Goal: Book appointment/travel/reservation

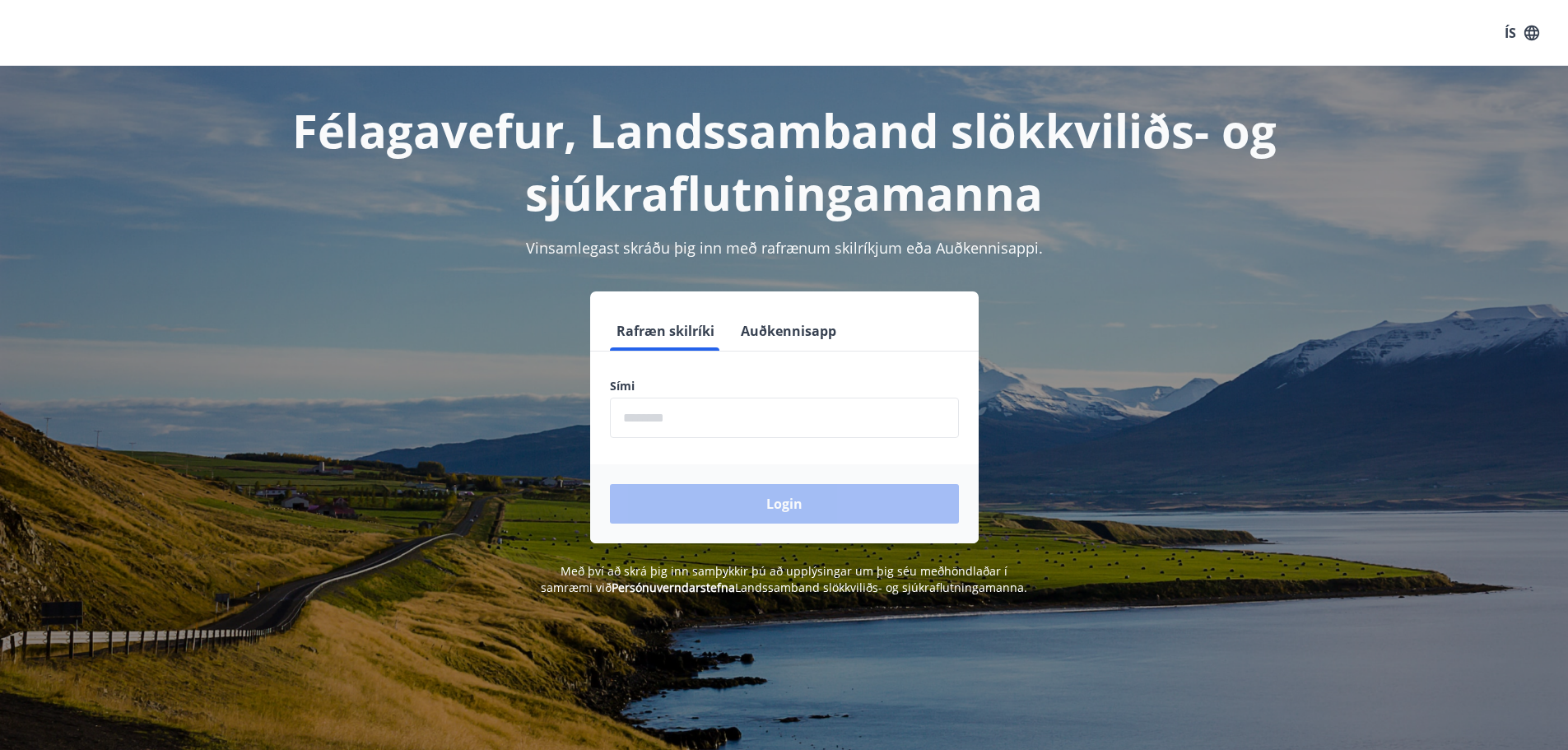
click at [776, 424] on input "phone" at bounding box center [784, 418] width 349 height 40
type input "********"
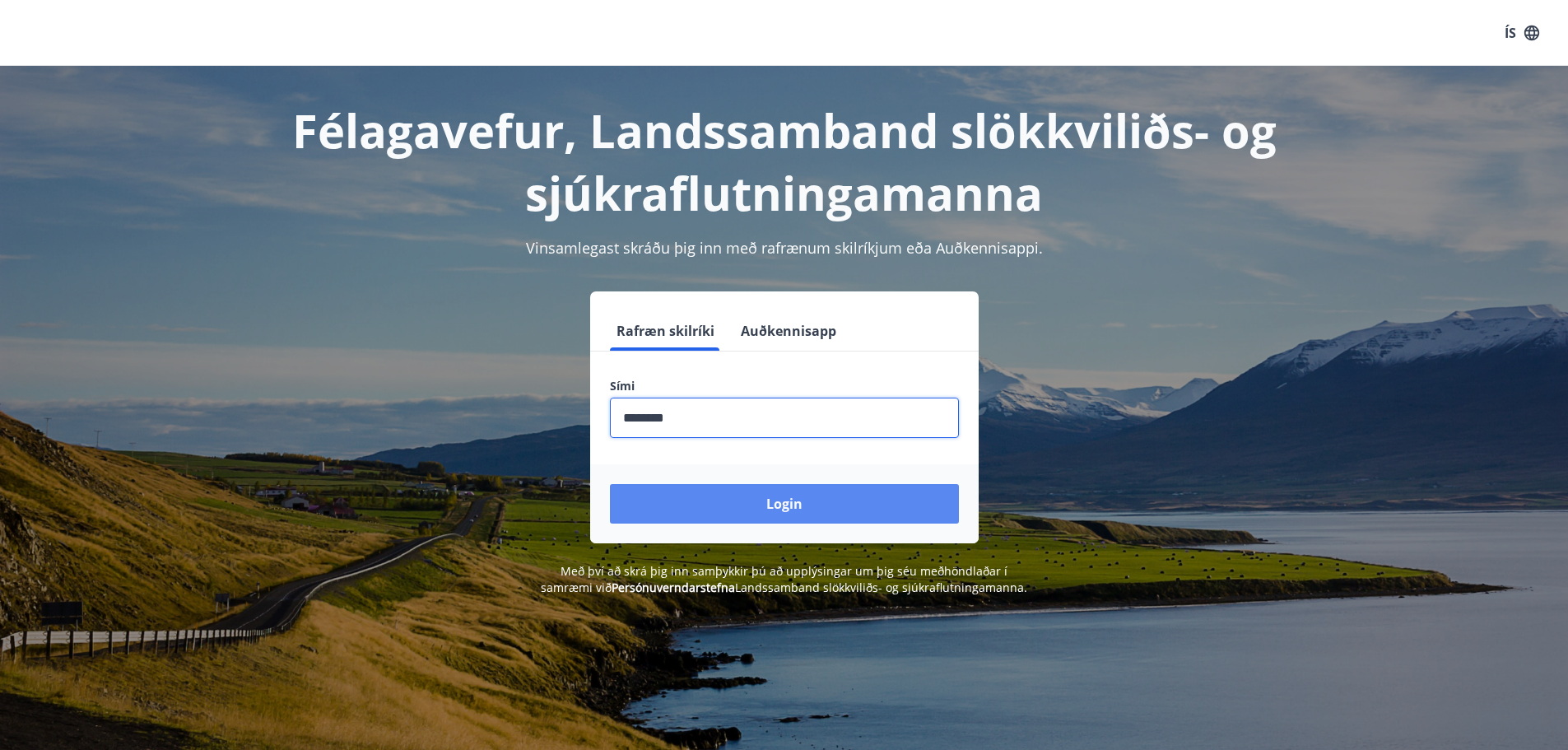
click at [739, 510] on button "Login" at bounding box center [784, 503] width 349 height 39
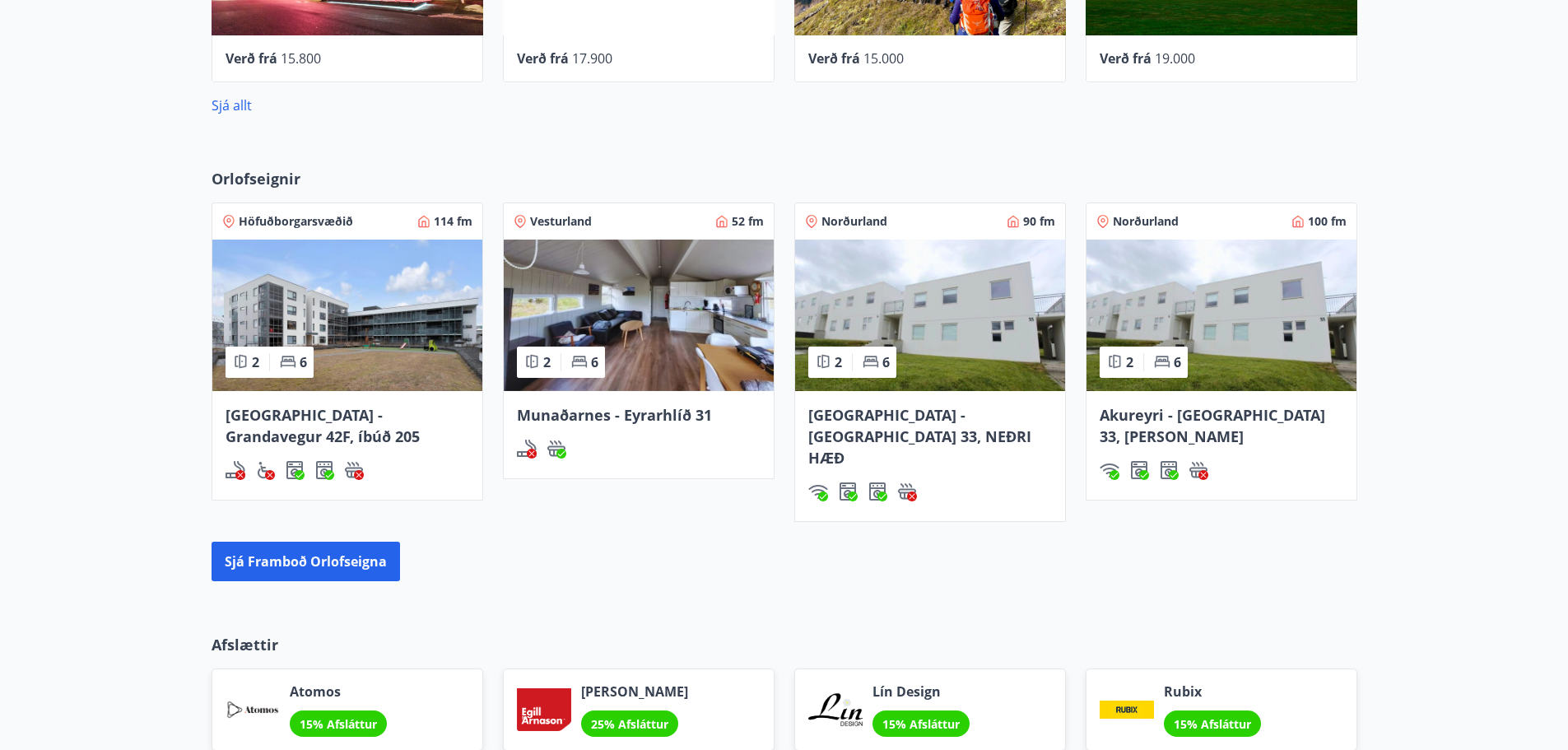
scroll to position [1070, 0]
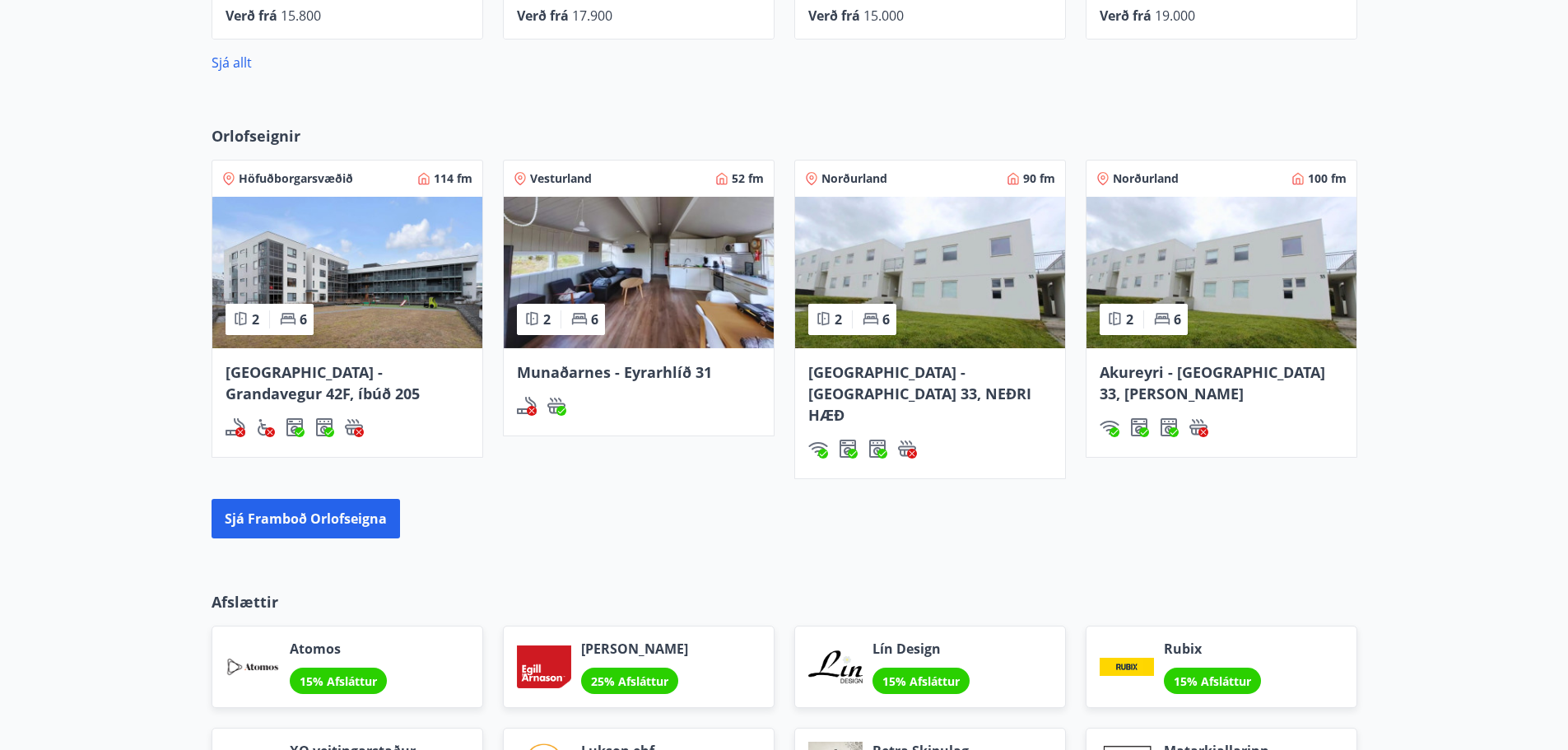
click at [1244, 375] on span "Akureyri - [GEOGRAPHIC_DATA] 33, [PERSON_NAME]" at bounding box center [1212, 382] width 226 height 41
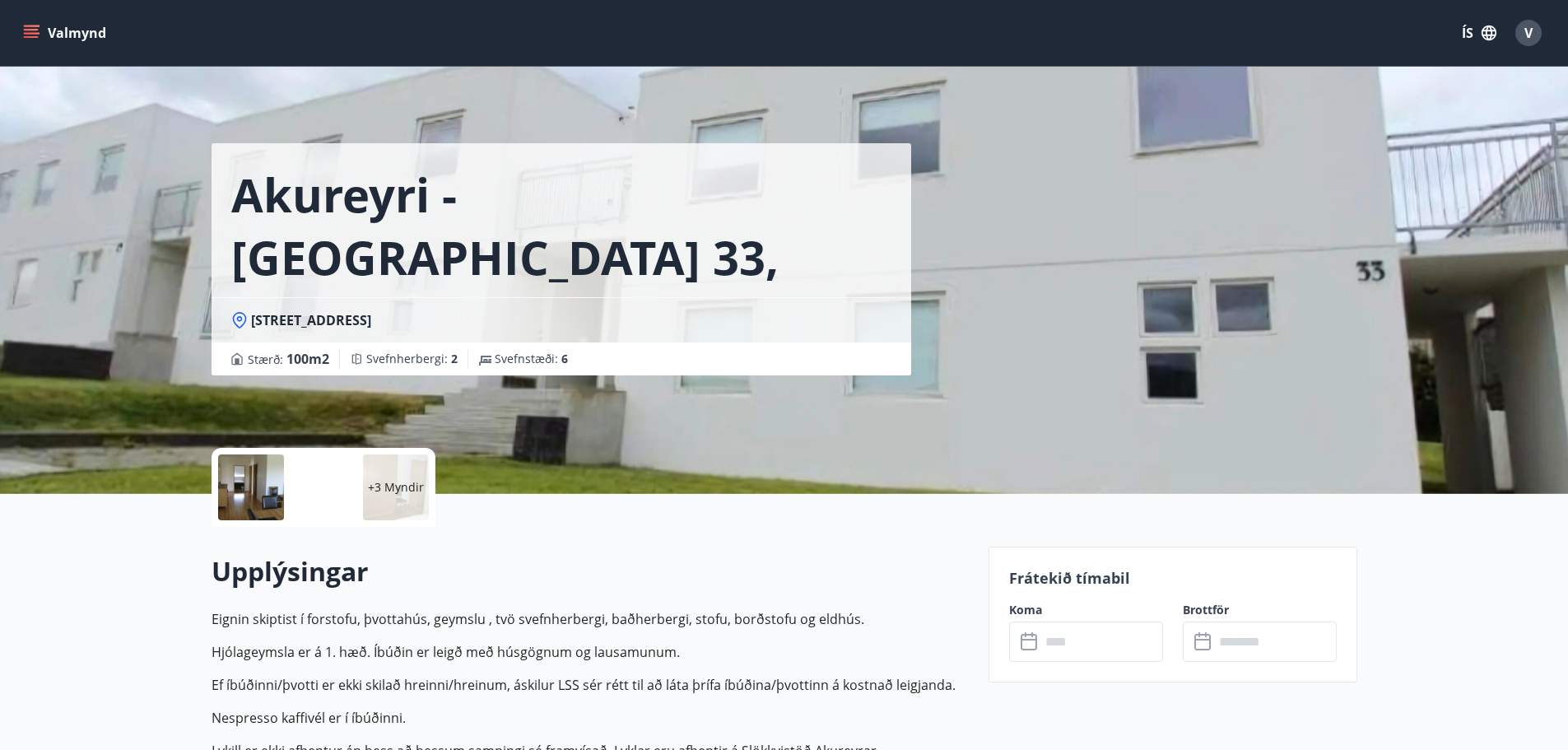
click at [36, 25] on icon "menu" at bounding box center [32, 33] width 17 height 17
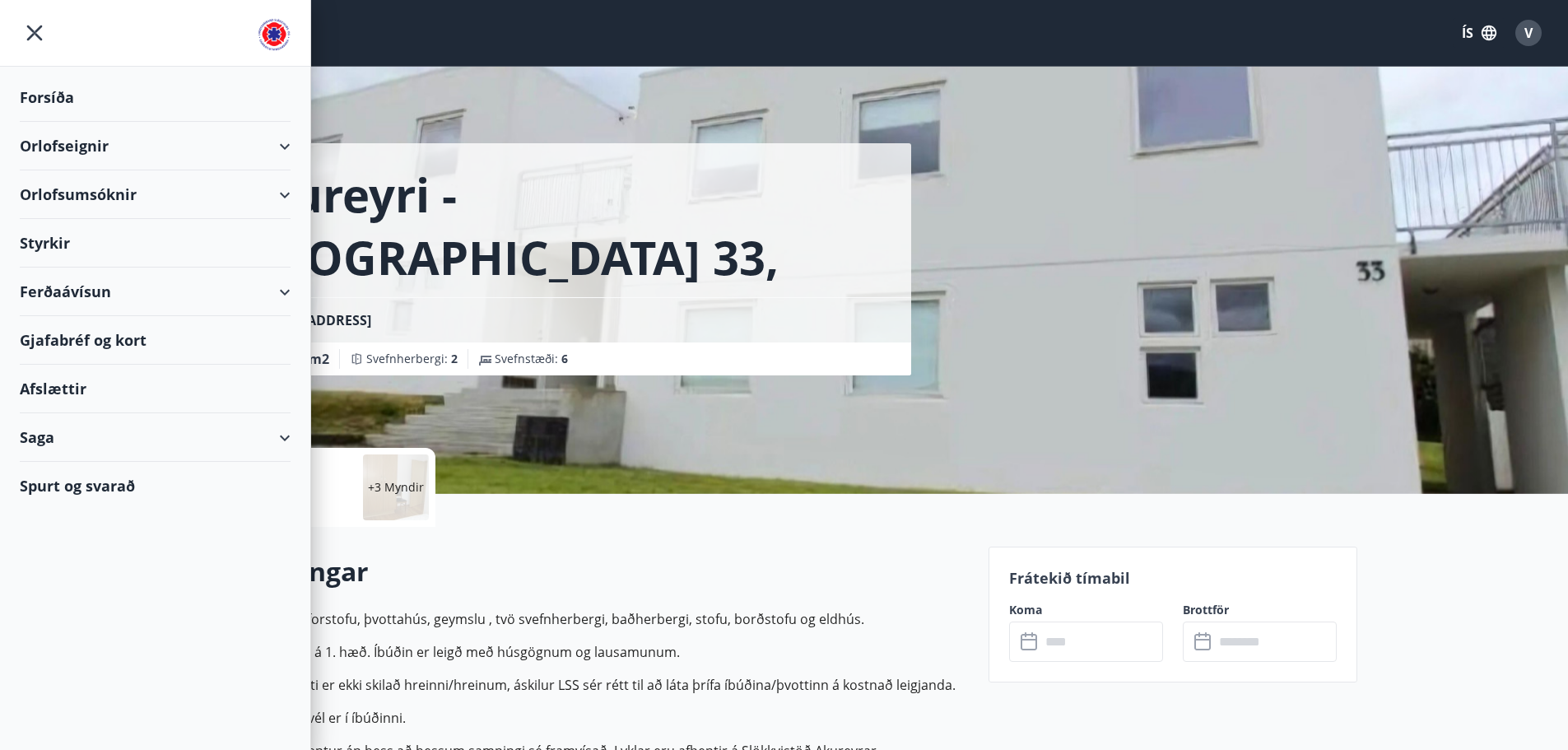
click at [93, 142] on div "Orlofseignir" at bounding box center [155, 146] width 271 height 48
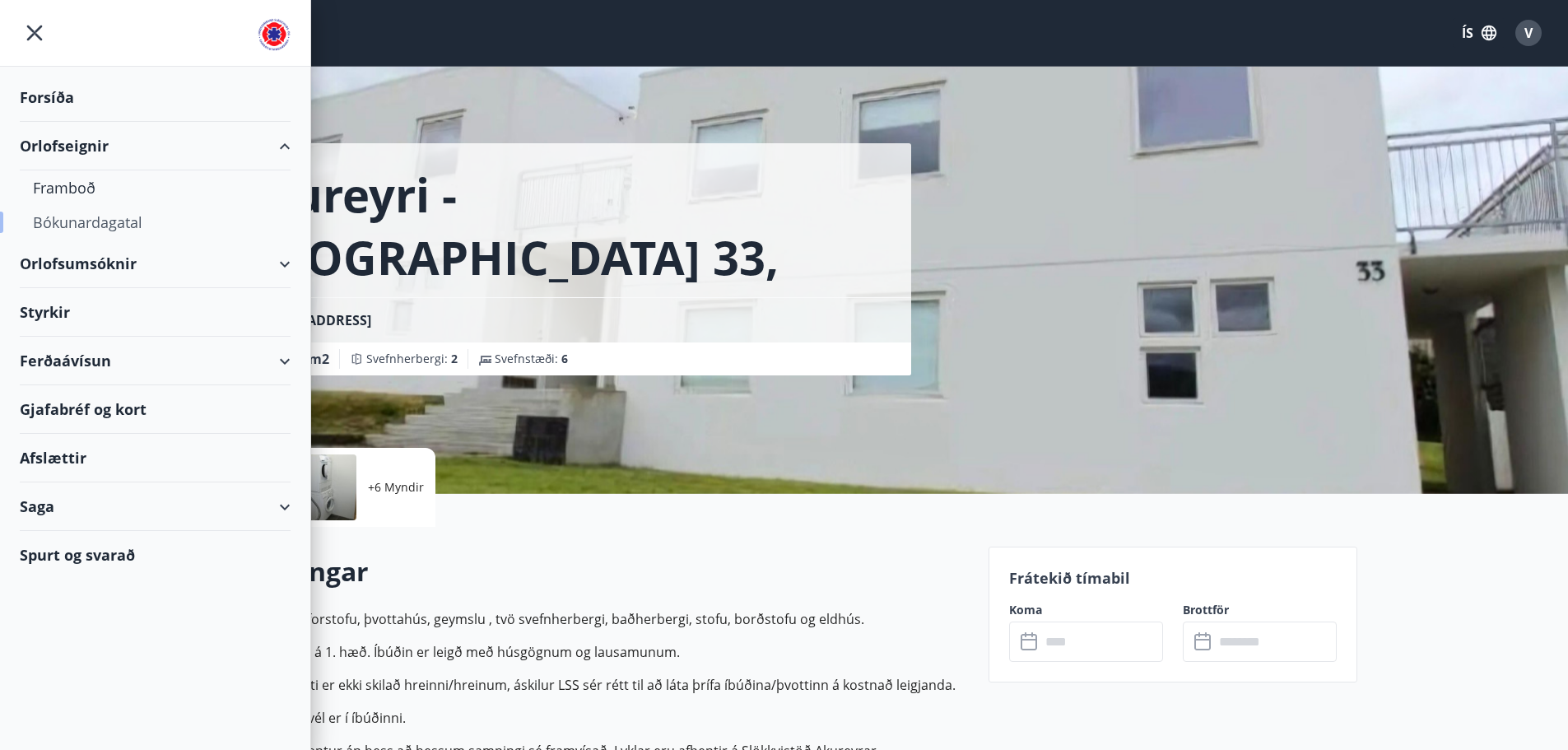
click at [138, 223] on div "Bókunardagatal" at bounding box center [154, 222] width 244 height 34
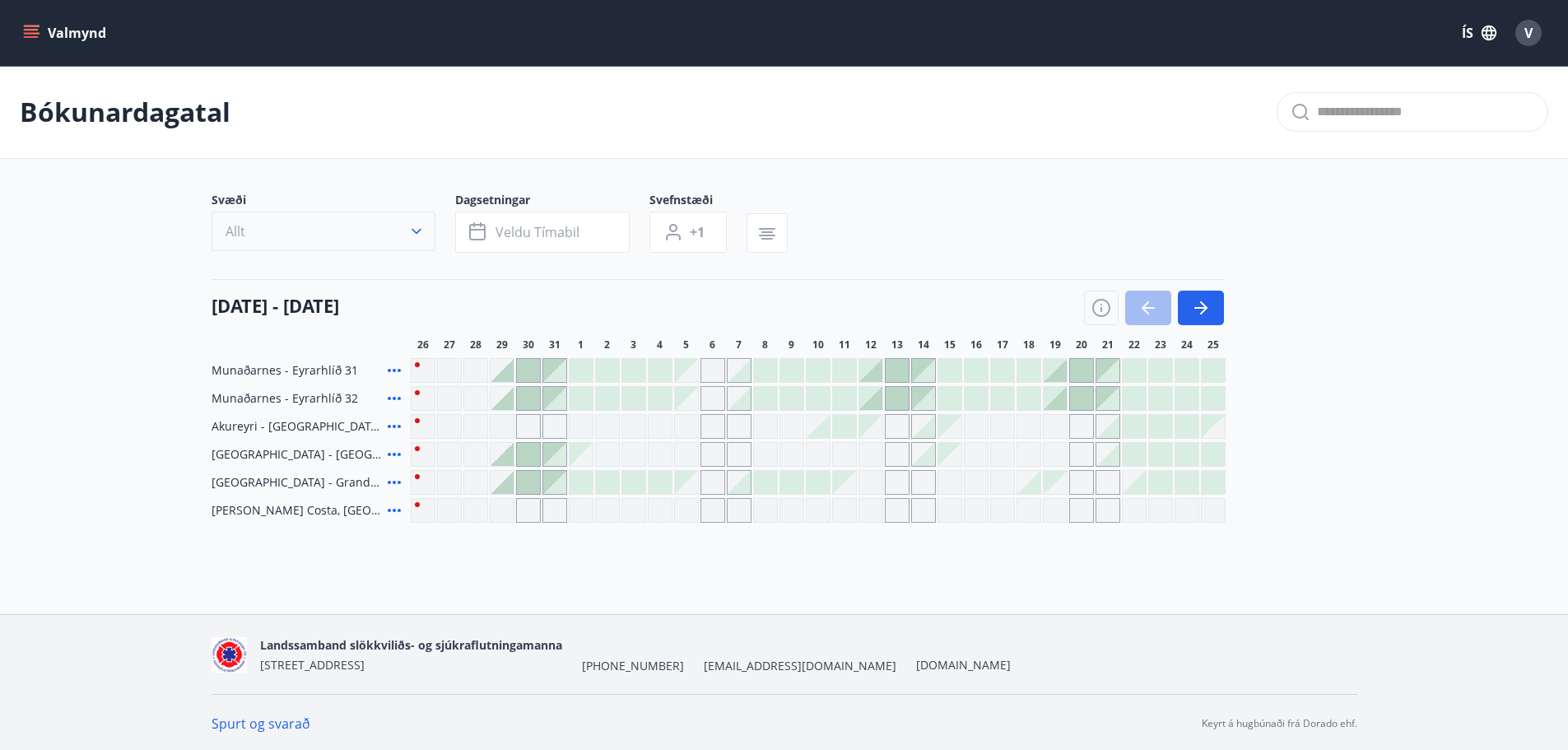
click at [415, 229] on icon "button" at bounding box center [417, 232] width 17 height 17
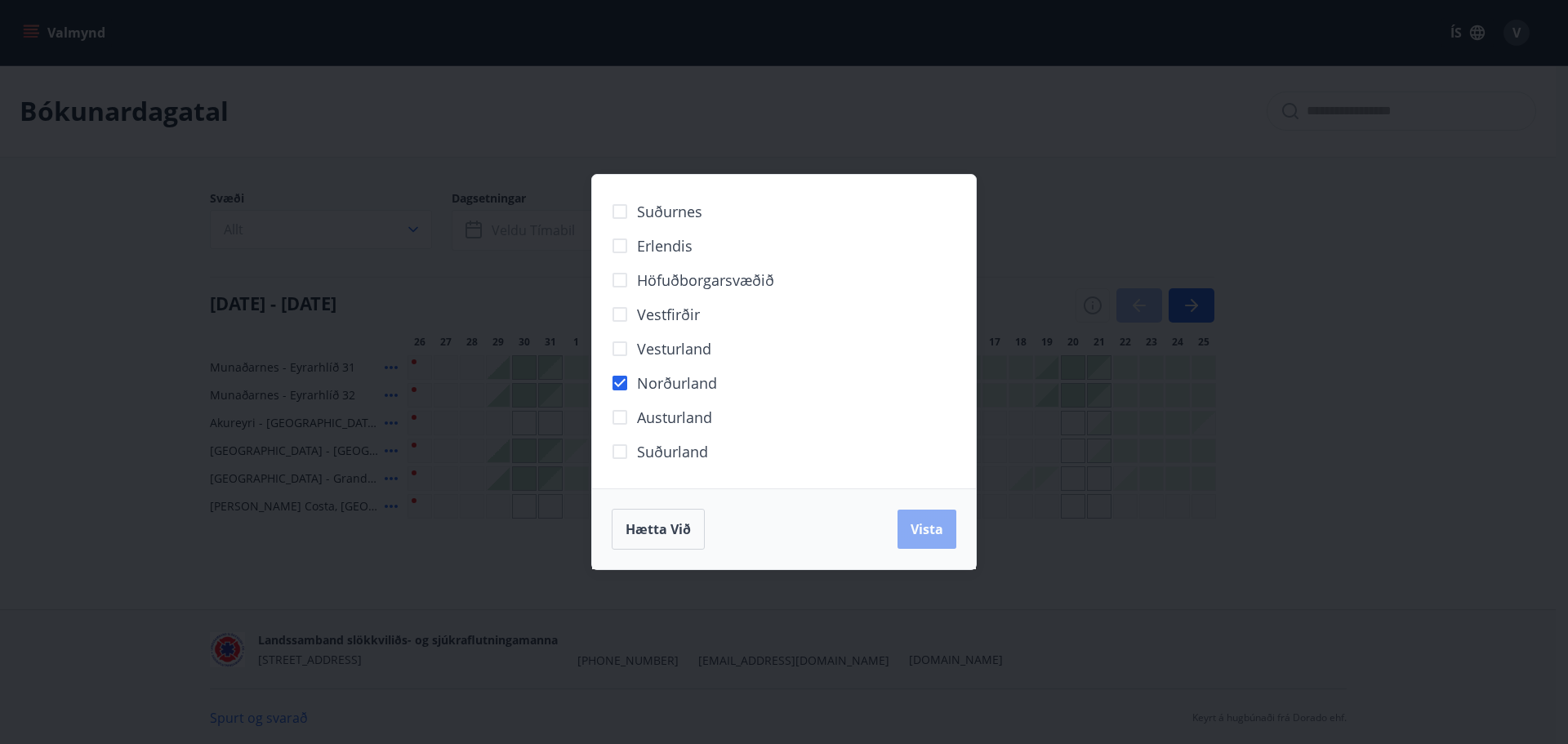
click at [920, 522] on span "Vista" at bounding box center [926, 529] width 32 height 18
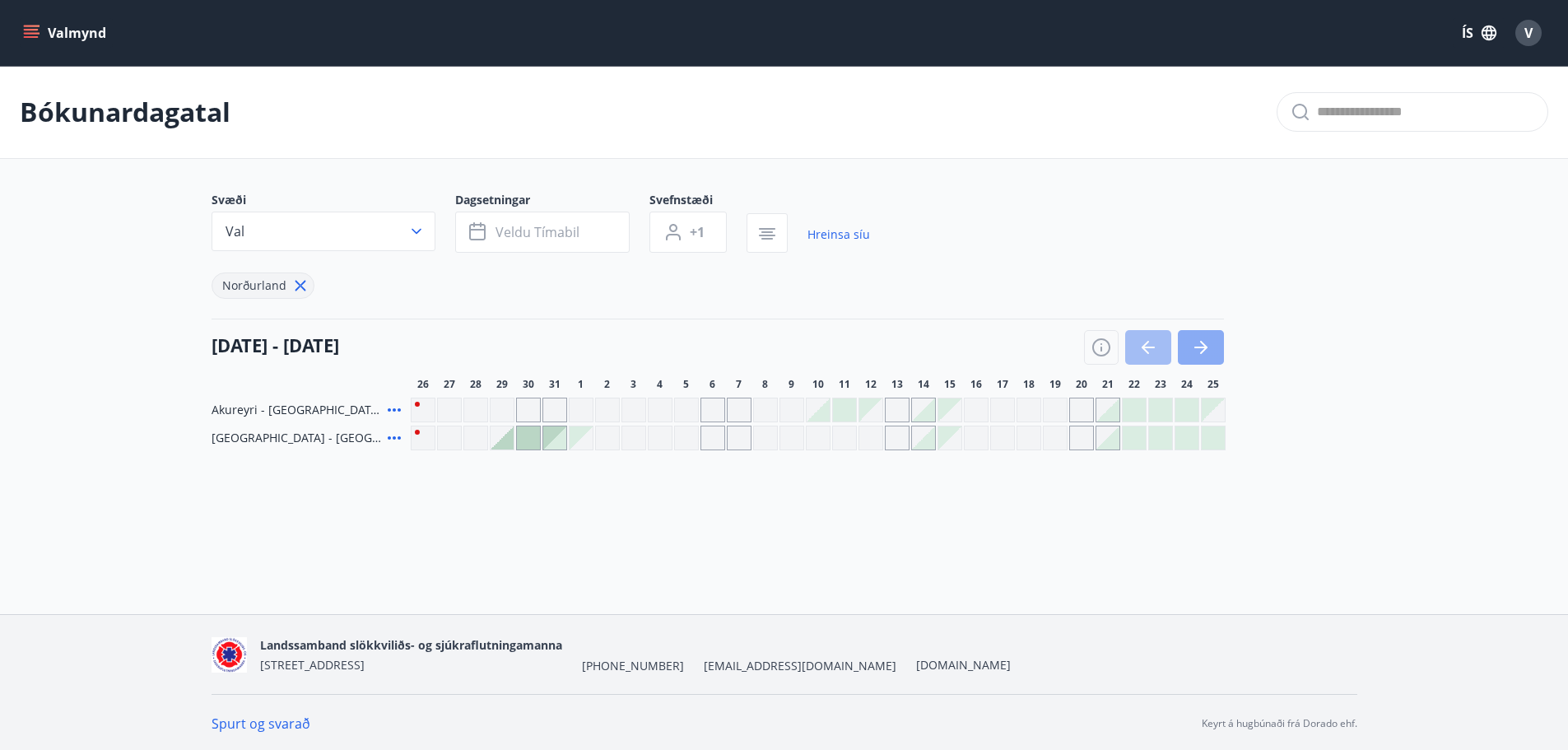
click at [1205, 352] on icon "button" at bounding box center [1201, 348] width 20 height 20
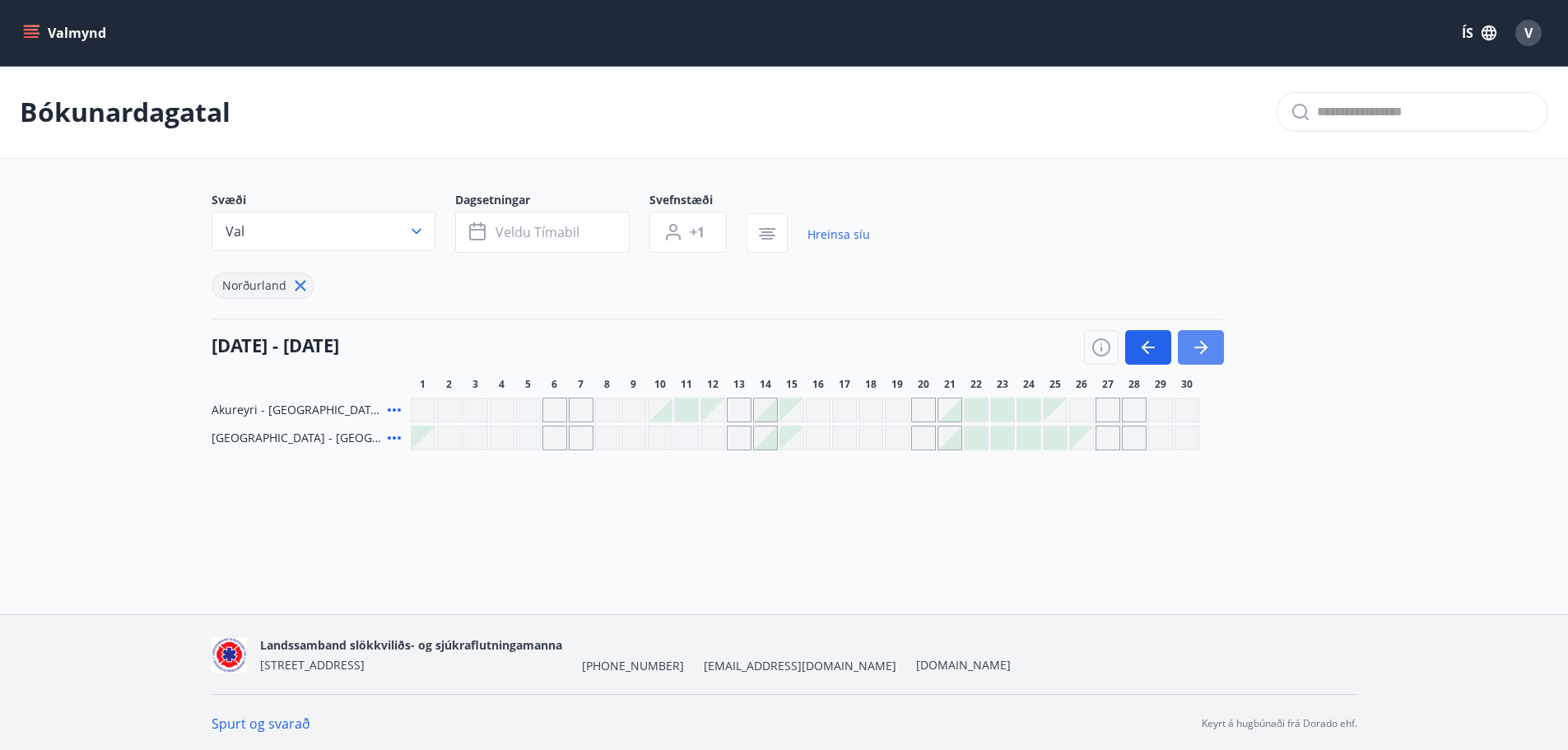
click at [1205, 352] on icon "button" at bounding box center [1201, 348] width 20 height 20
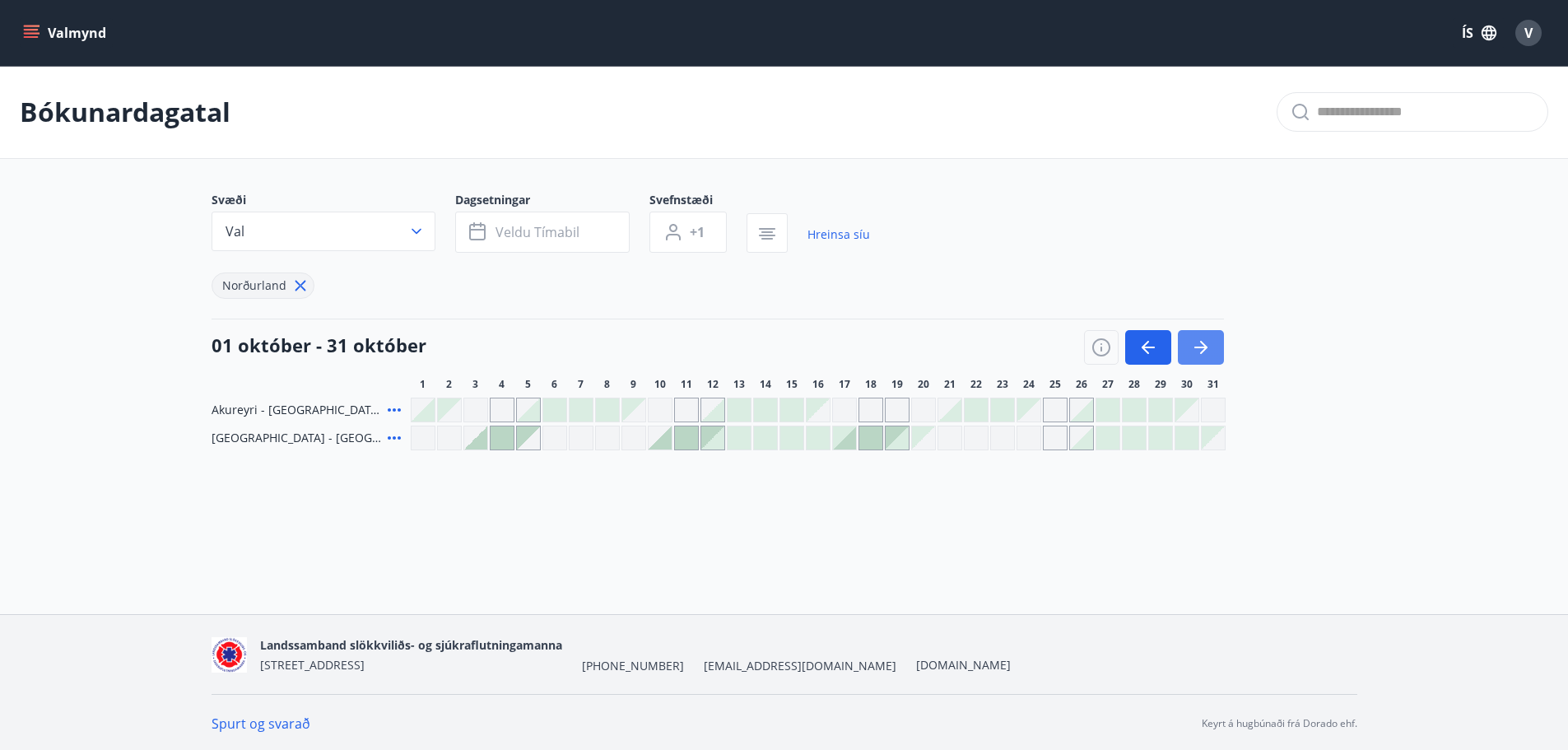
click at [1205, 352] on icon "button" at bounding box center [1201, 348] width 20 height 20
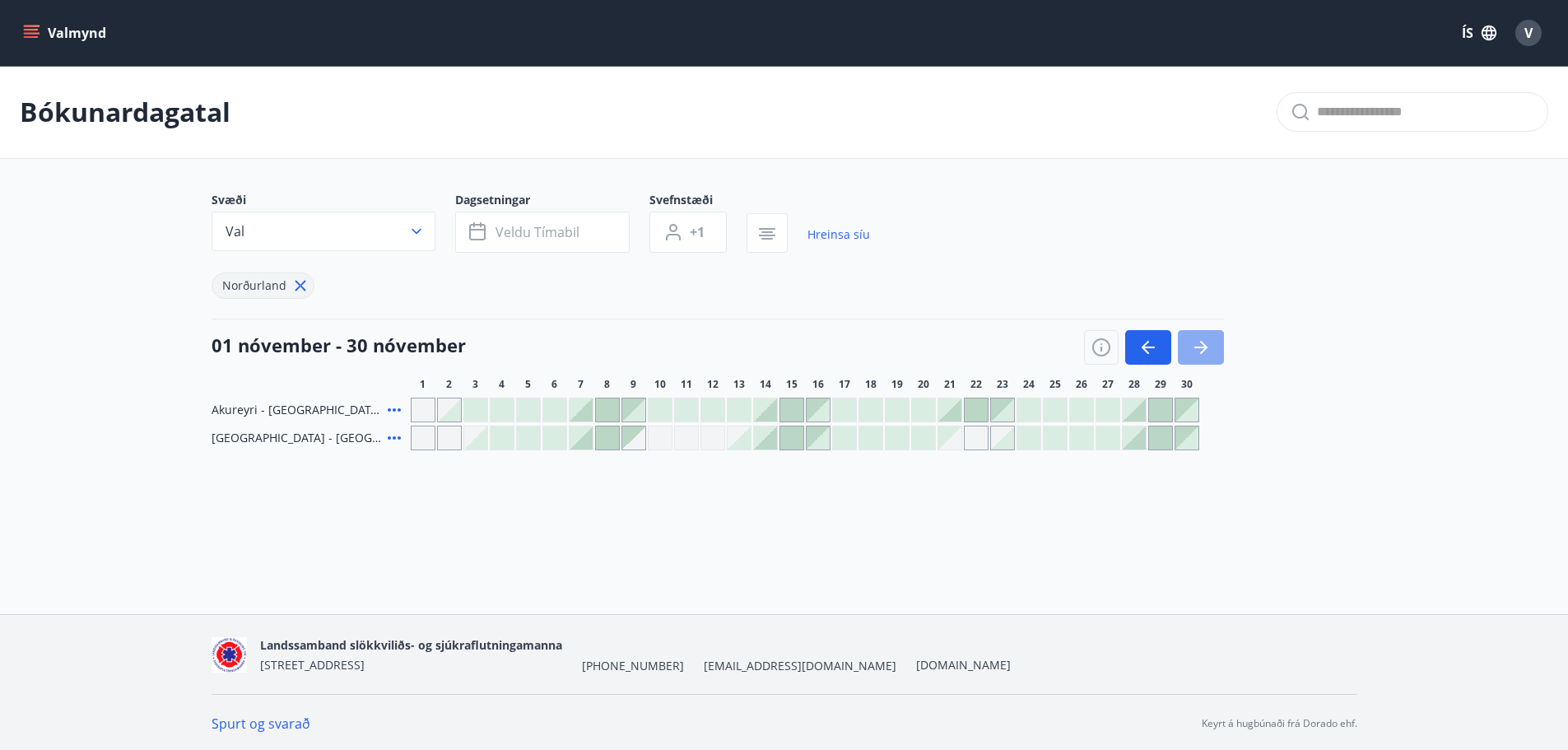
click at [1205, 352] on icon "button" at bounding box center [1201, 348] width 20 height 20
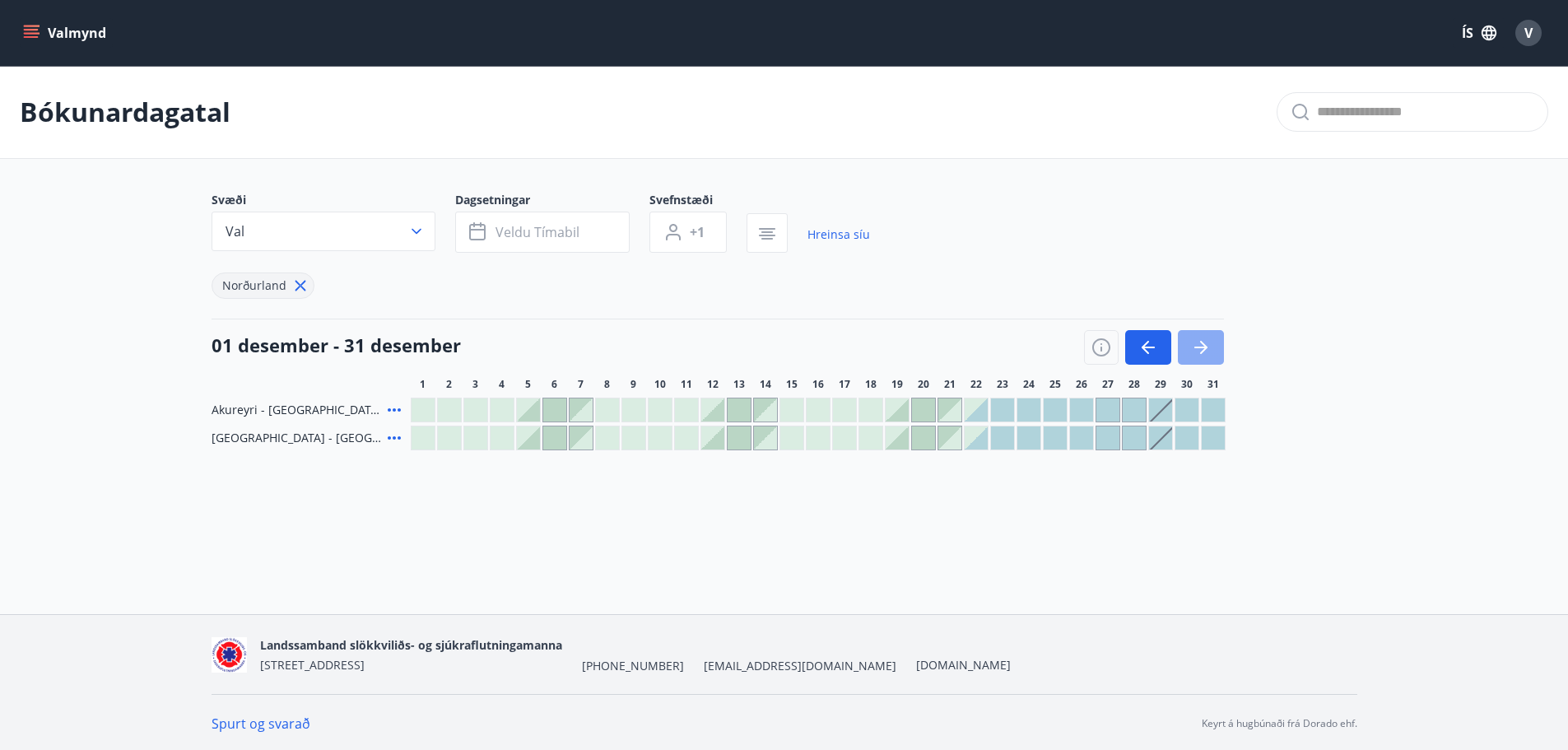
click at [1205, 352] on icon "button" at bounding box center [1201, 348] width 20 height 20
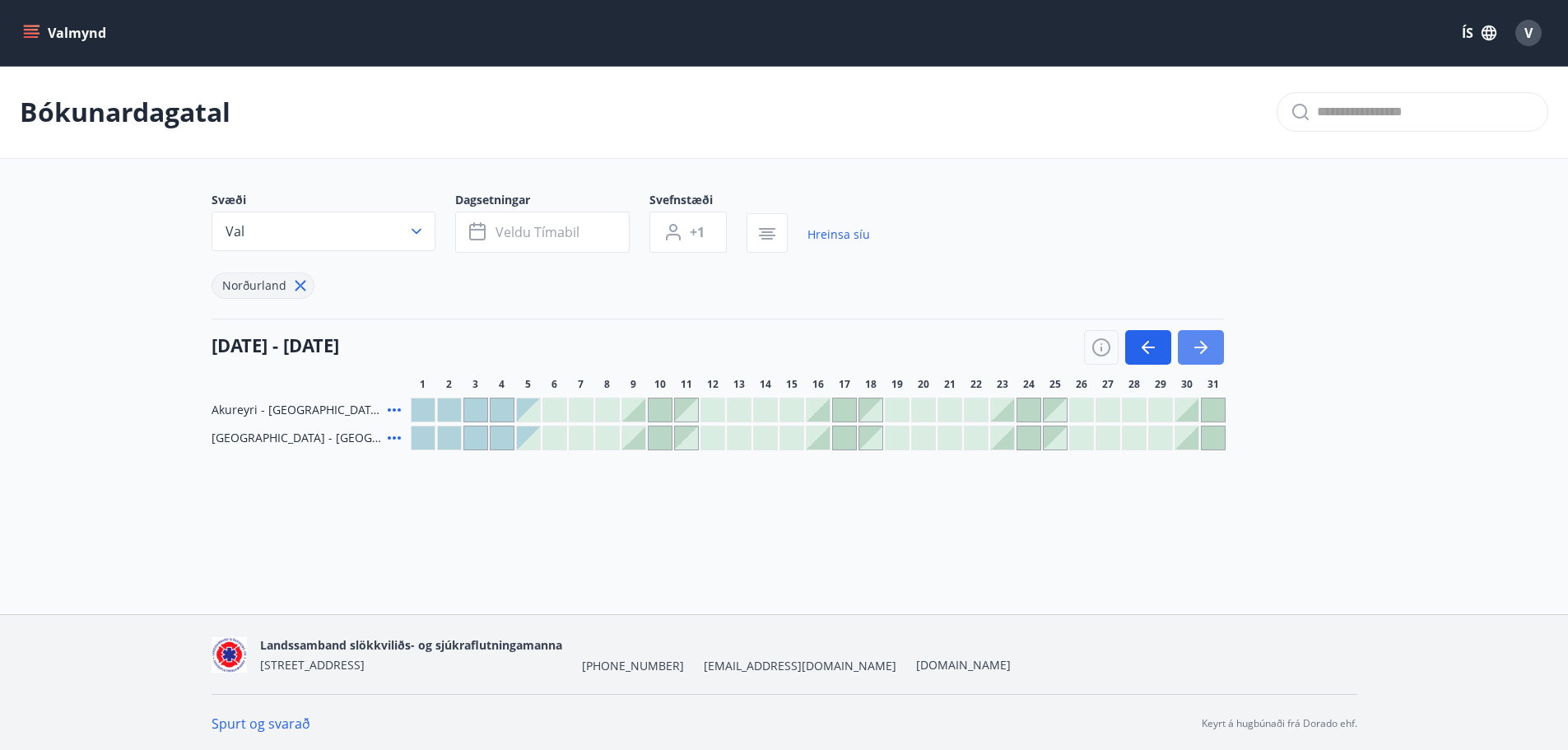
click at [1200, 352] on icon "button" at bounding box center [1201, 348] width 20 height 20
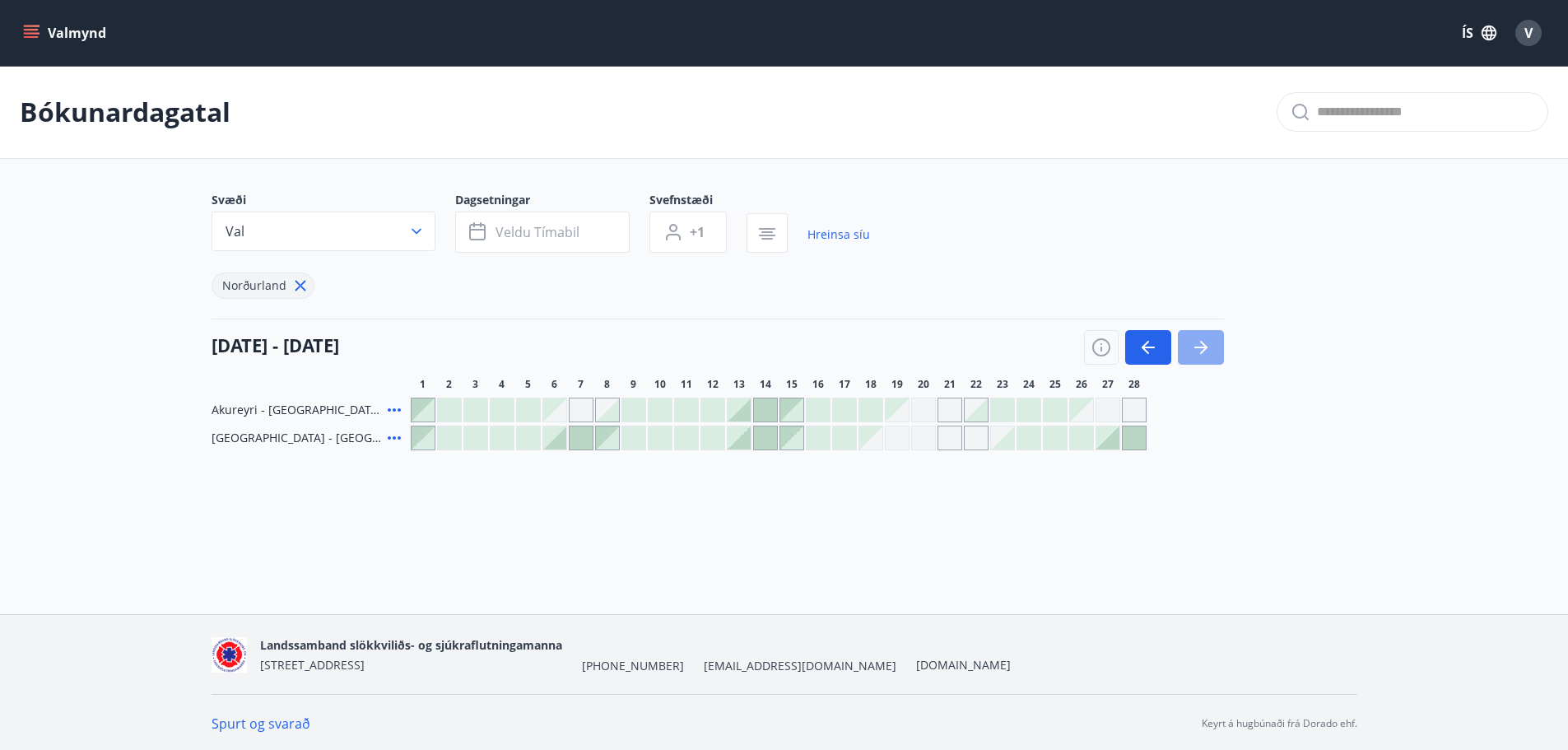
click at [1200, 352] on icon "button" at bounding box center [1201, 348] width 20 height 20
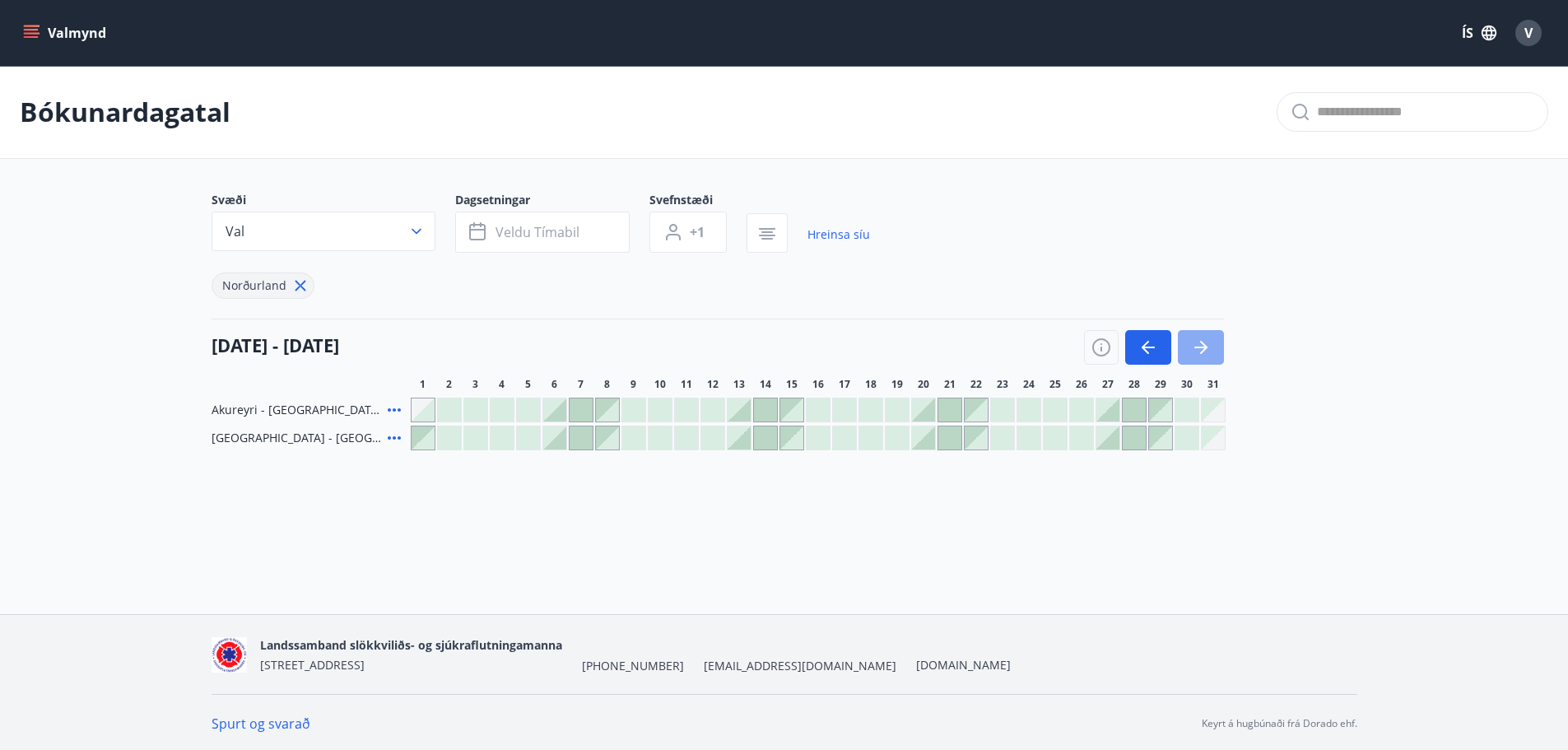
click at [1200, 352] on icon "button" at bounding box center [1201, 348] width 20 height 20
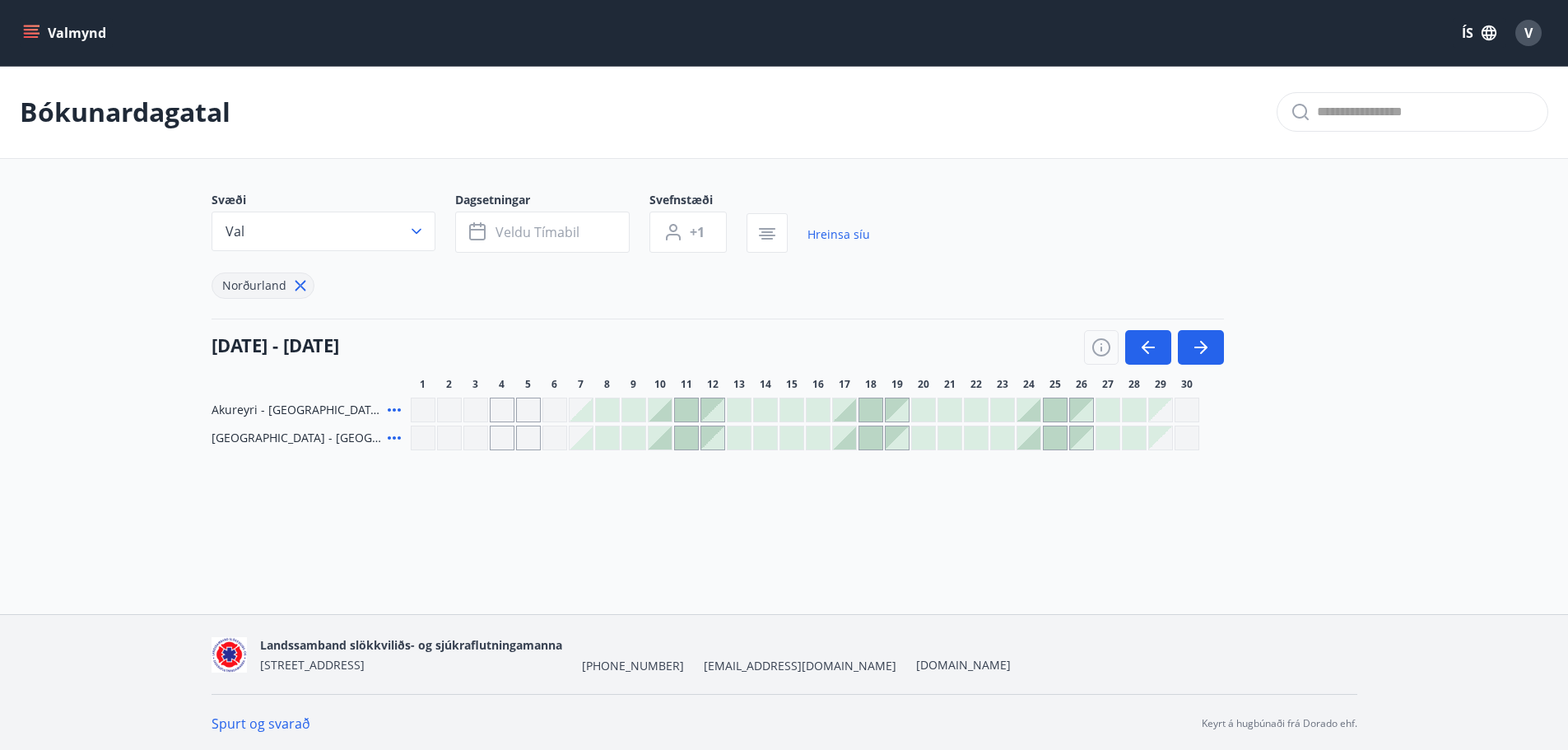
click at [1084, 412] on div at bounding box center [1082, 410] width 23 height 23
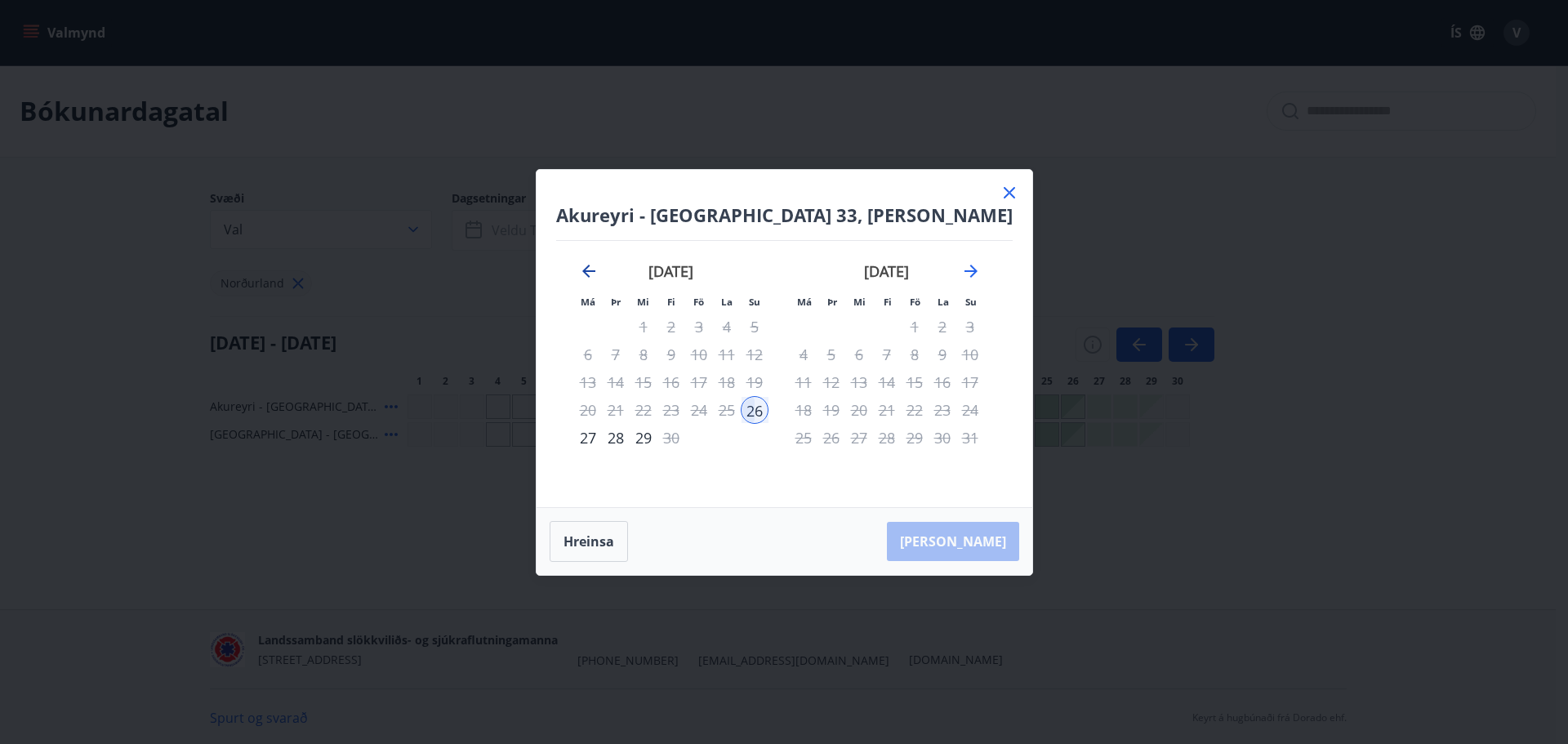
click at [595, 269] on icon "Move backward to switch to the previous month." at bounding box center [589, 271] width 20 height 20
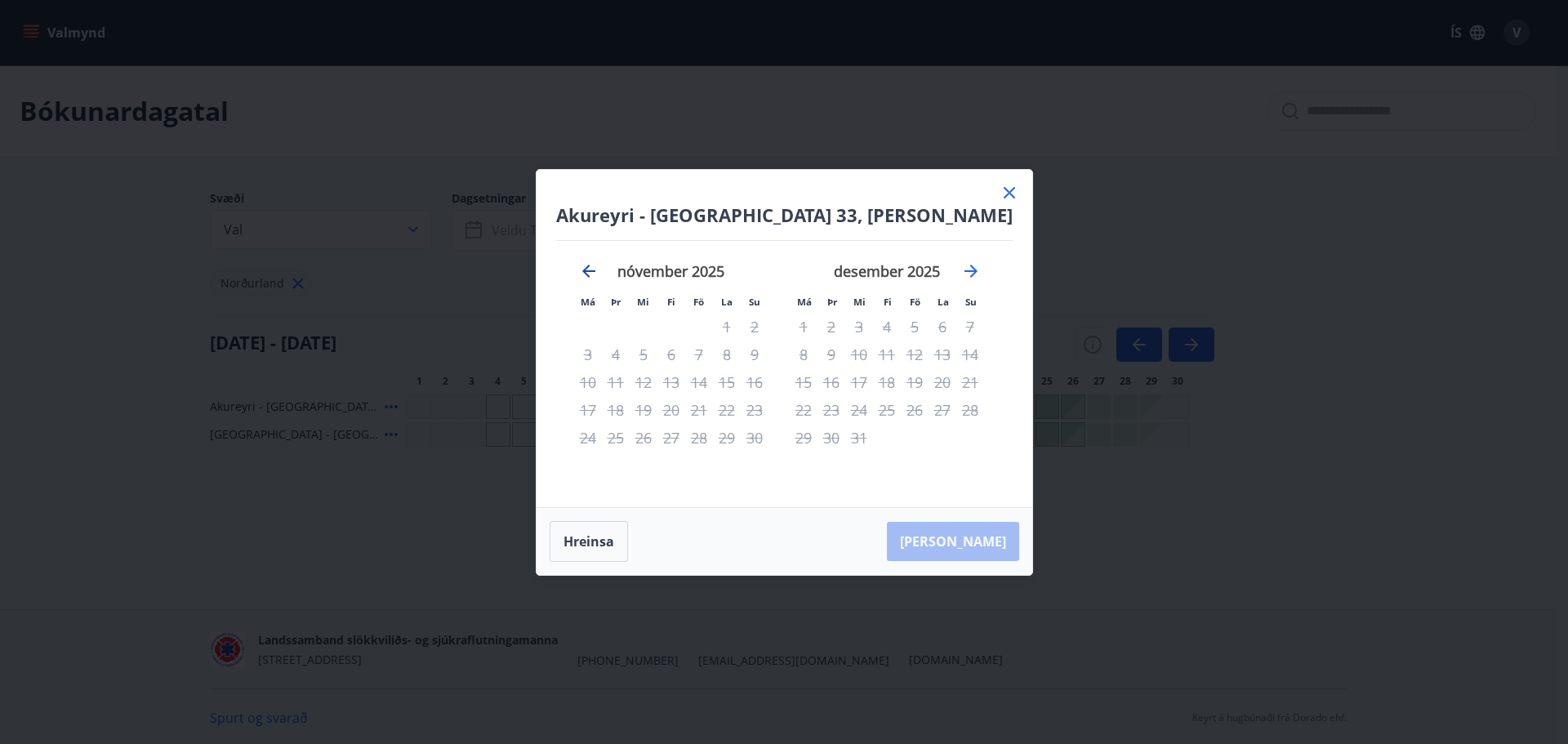
click at [595, 269] on icon "Move backward to switch to the previous month." at bounding box center [589, 271] width 20 height 20
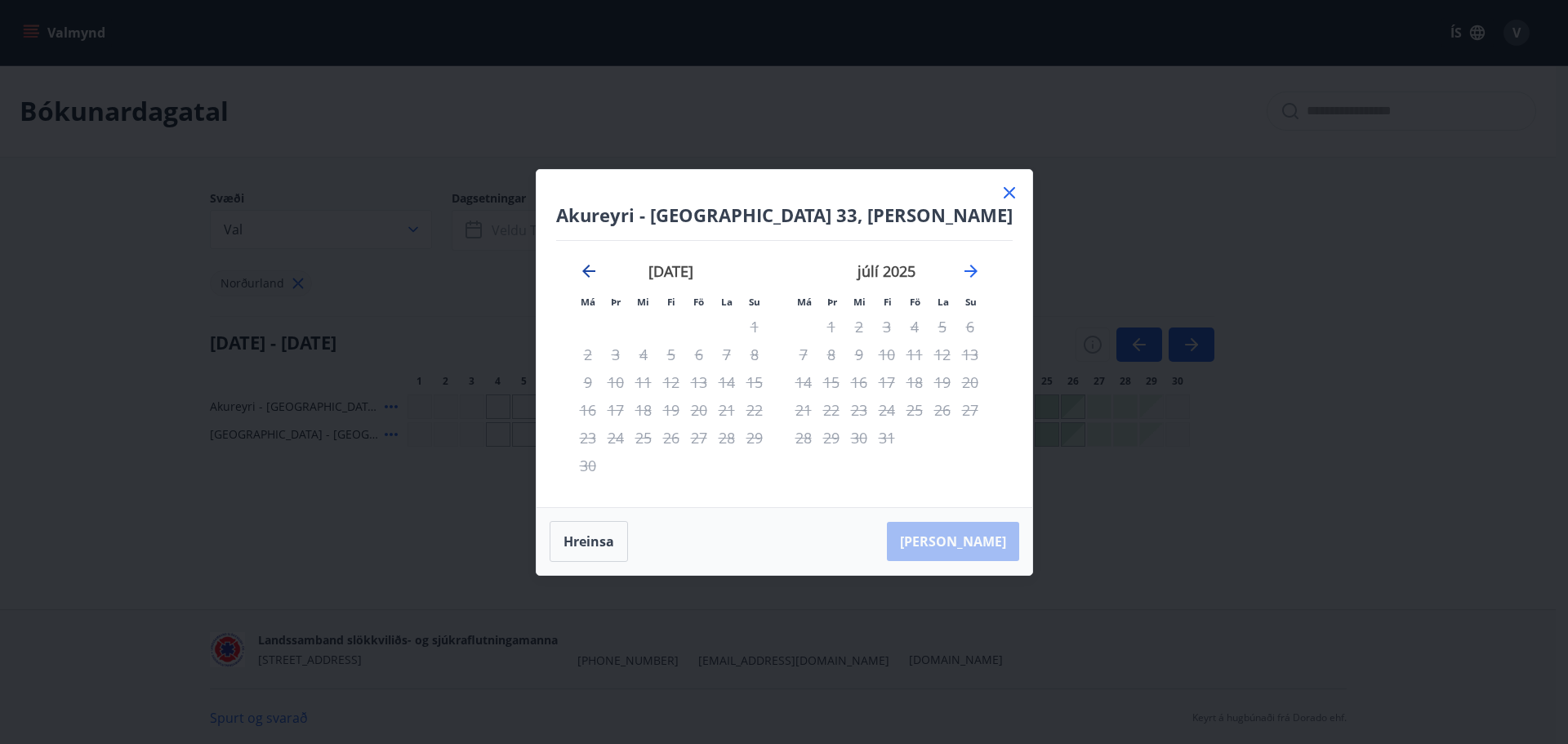
click at [595, 269] on icon "Move backward to switch to the previous month." at bounding box center [589, 271] width 20 height 20
click at [971, 273] on icon "Move forward to switch to the next month." at bounding box center [971, 271] width 20 height 20
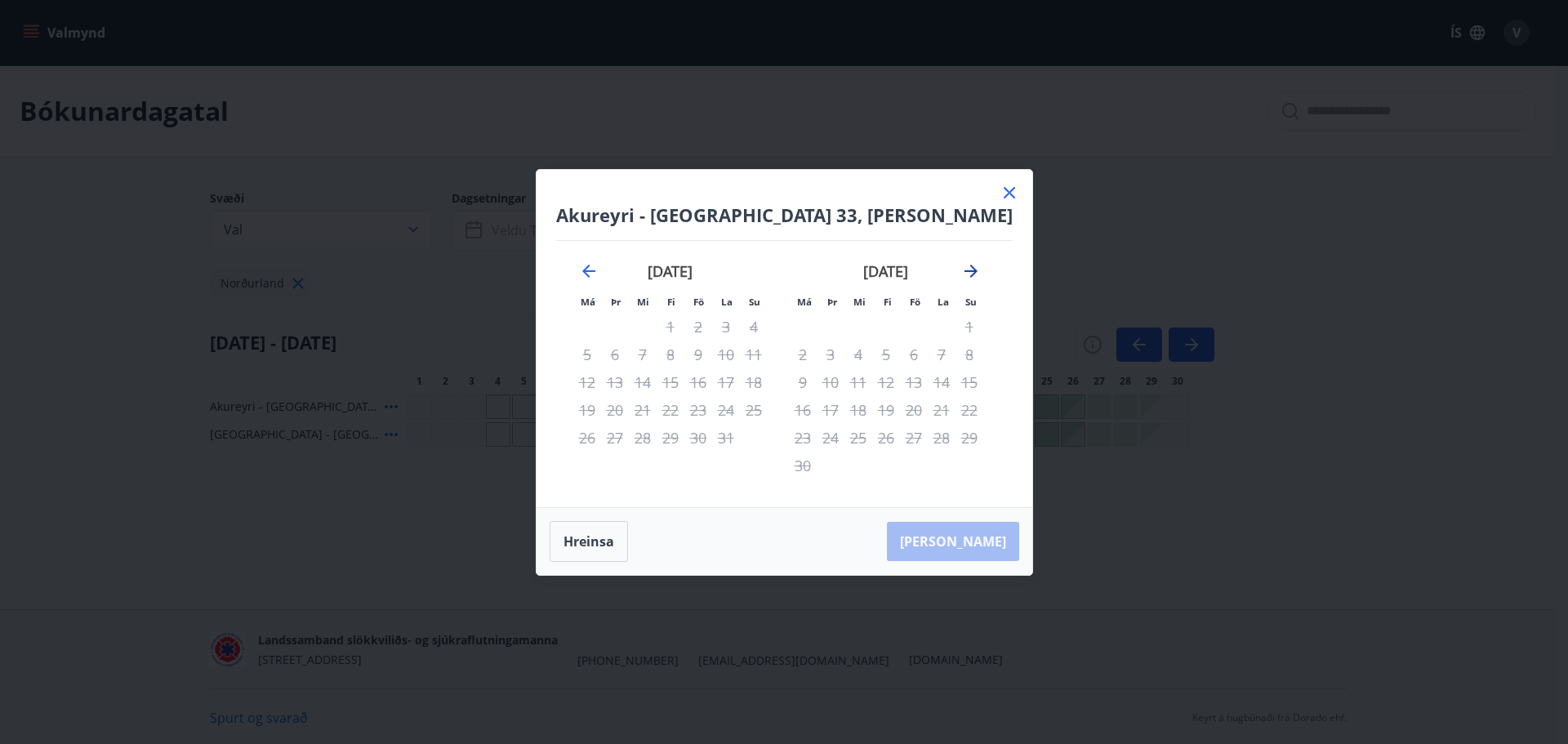
click at [971, 273] on icon "Move forward to switch to the next month." at bounding box center [971, 271] width 20 height 20
click at [981, 264] on icon "Move forward to switch to the next month." at bounding box center [971, 271] width 20 height 20
click at [977, 271] on icon "Move forward to switch to the next month." at bounding box center [971, 271] width 13 height 13
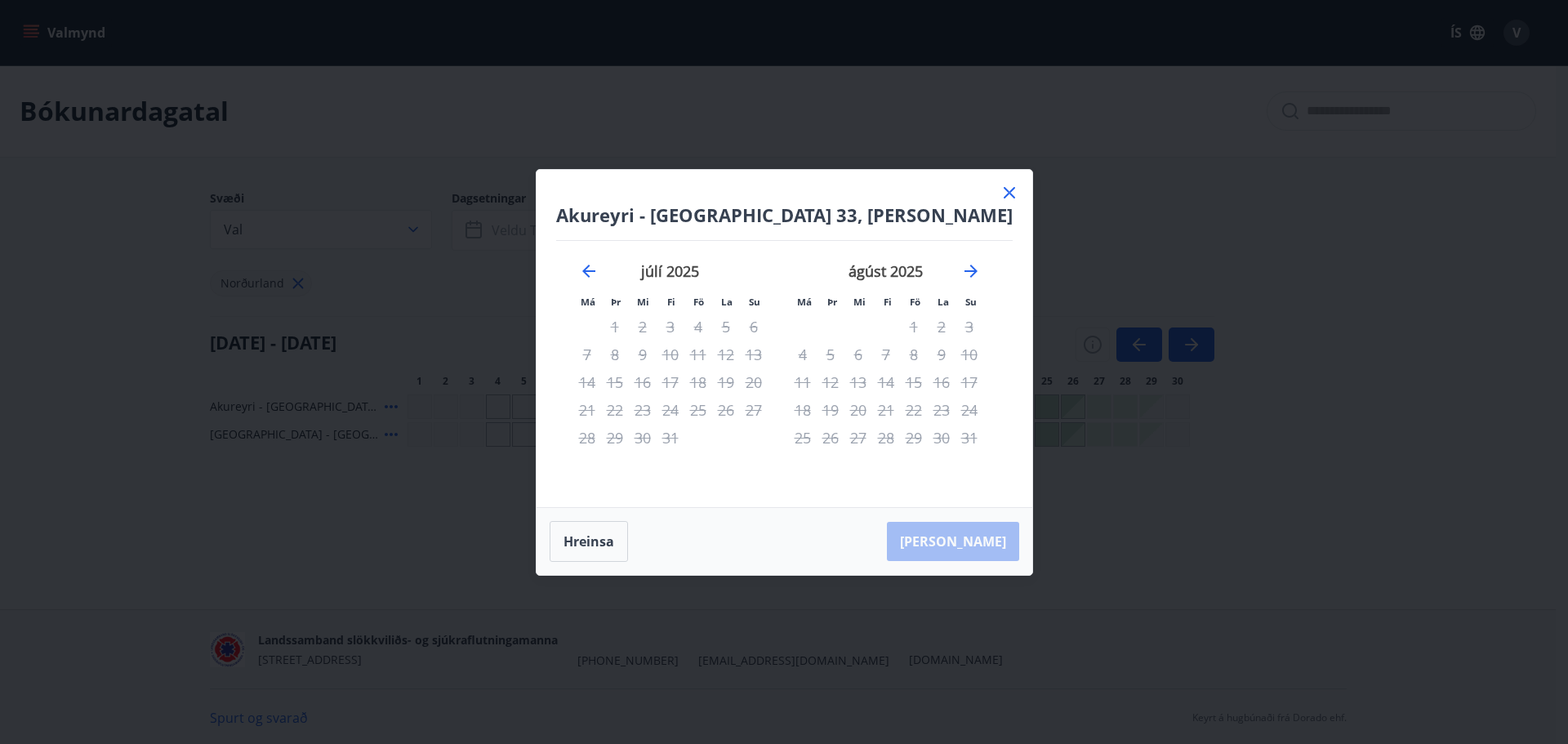
click at [1006, 189] on icon at bounding box center [1010, 193] width 20 height 20
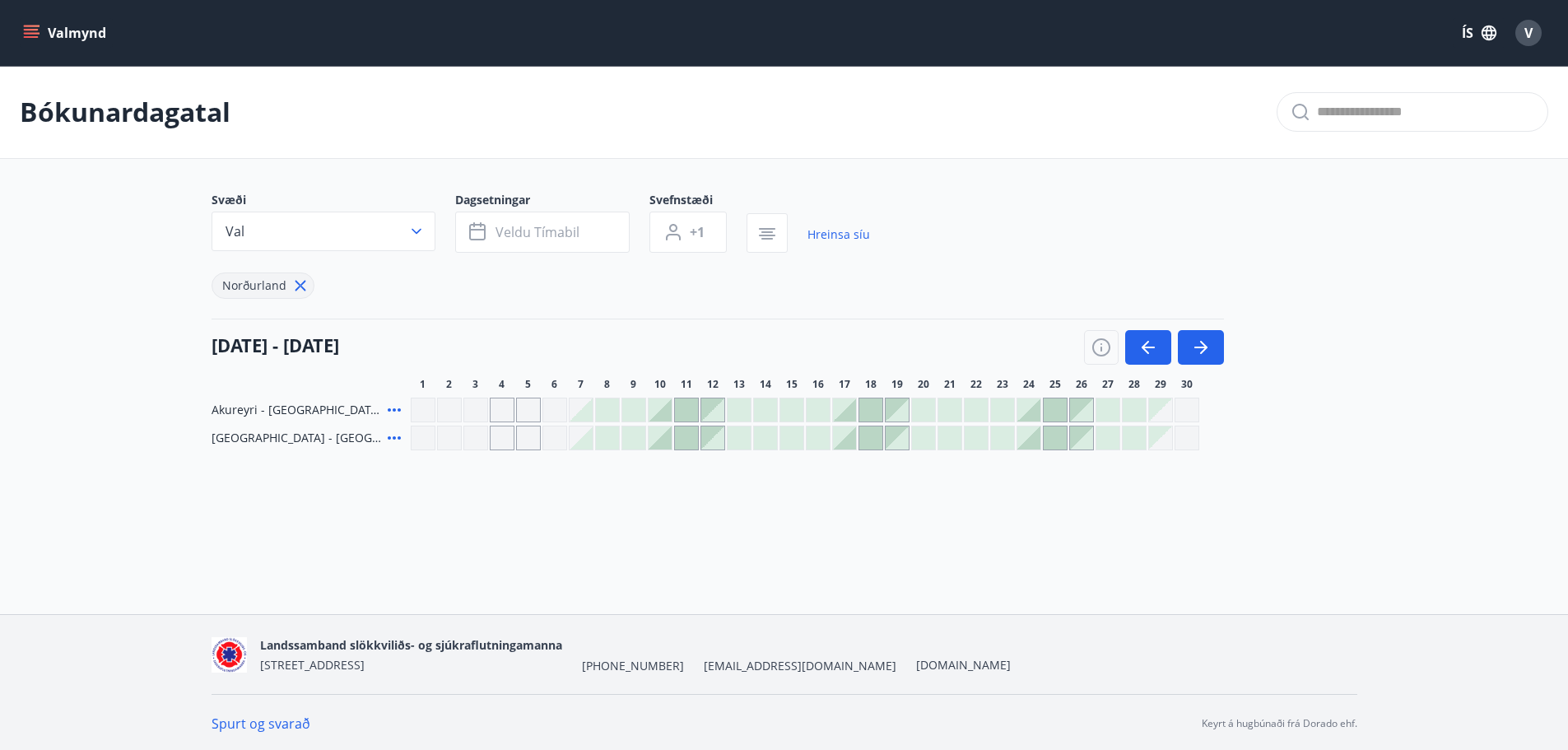
click at [34, 24] on button "Valmynd" at bounding box center [67, 33] width 93 height 30
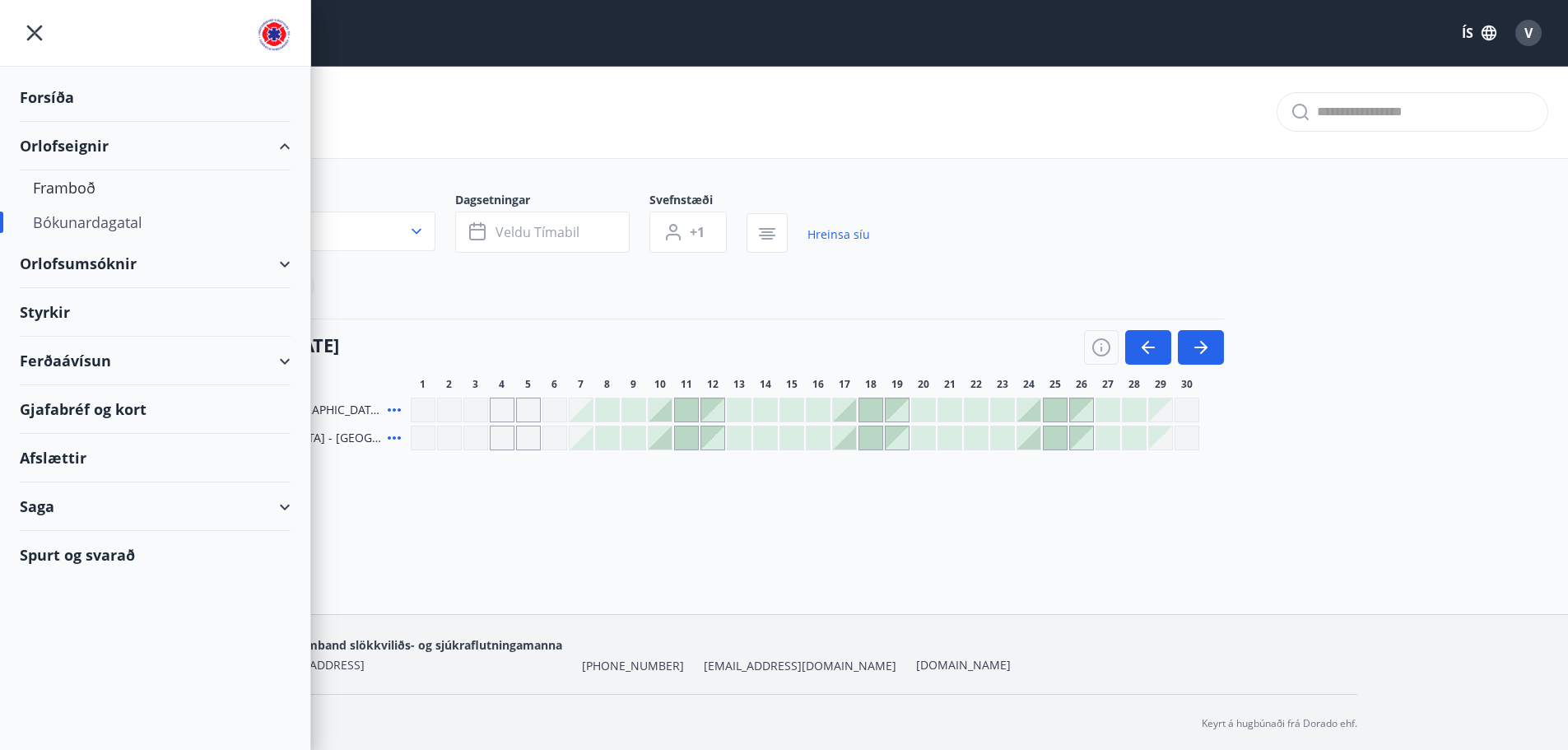
click at [124, 553] on div "Spurt og svarað" at bounding box center [155, 554] width 271 height 48
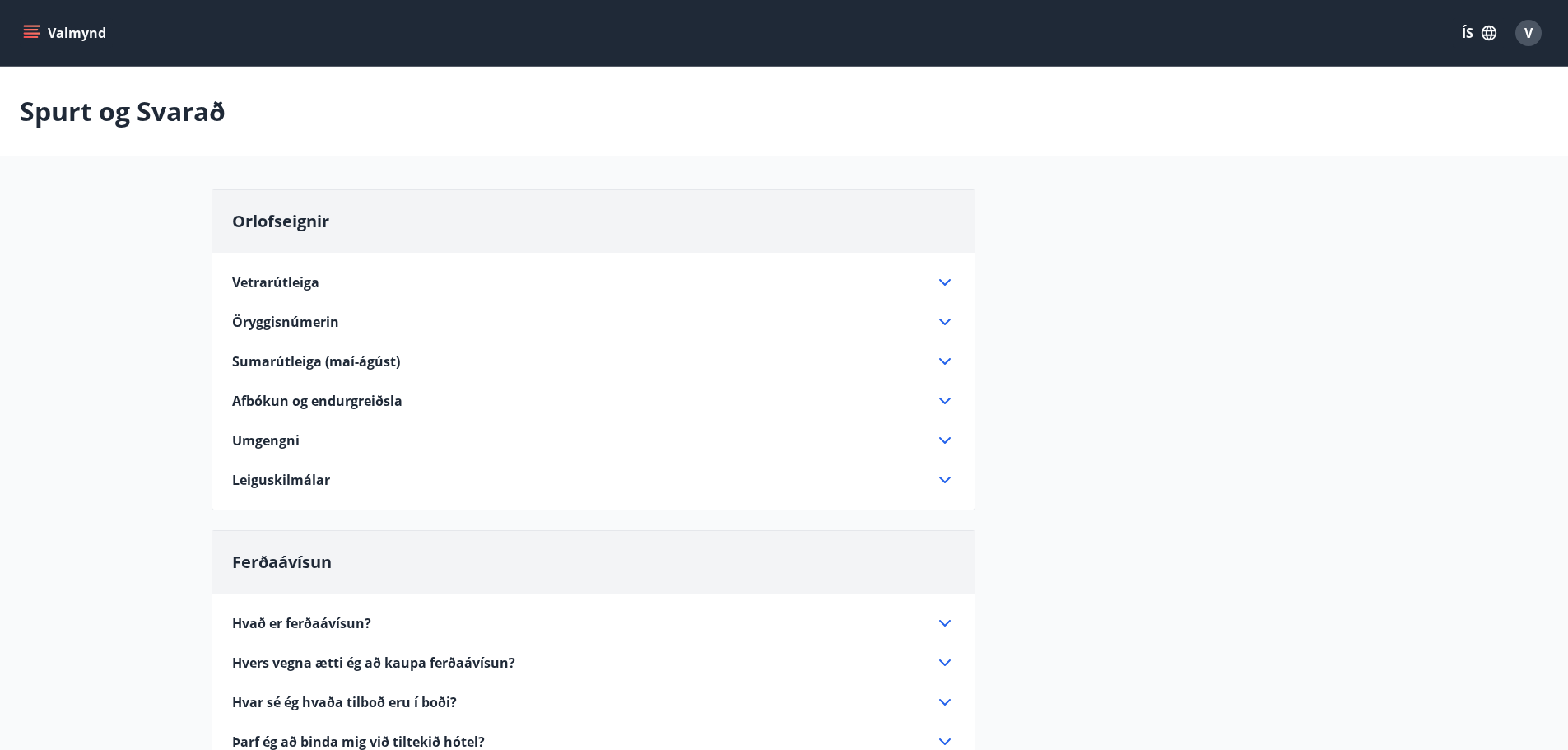
scroll to position [82, 0]
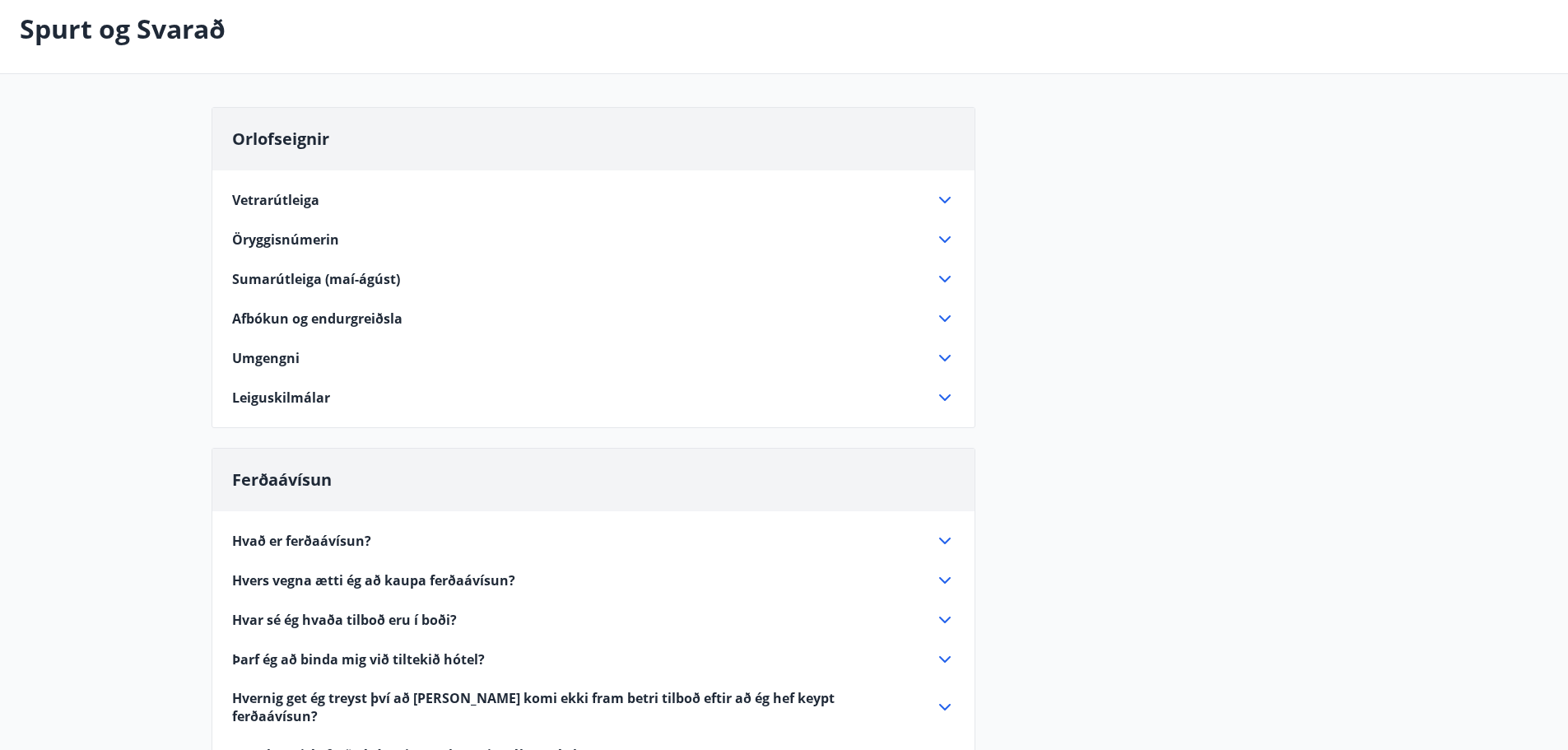
click at [298, 202] on span "Vetrarútleiga" at bounding box center [275, 200] width 88 height 18
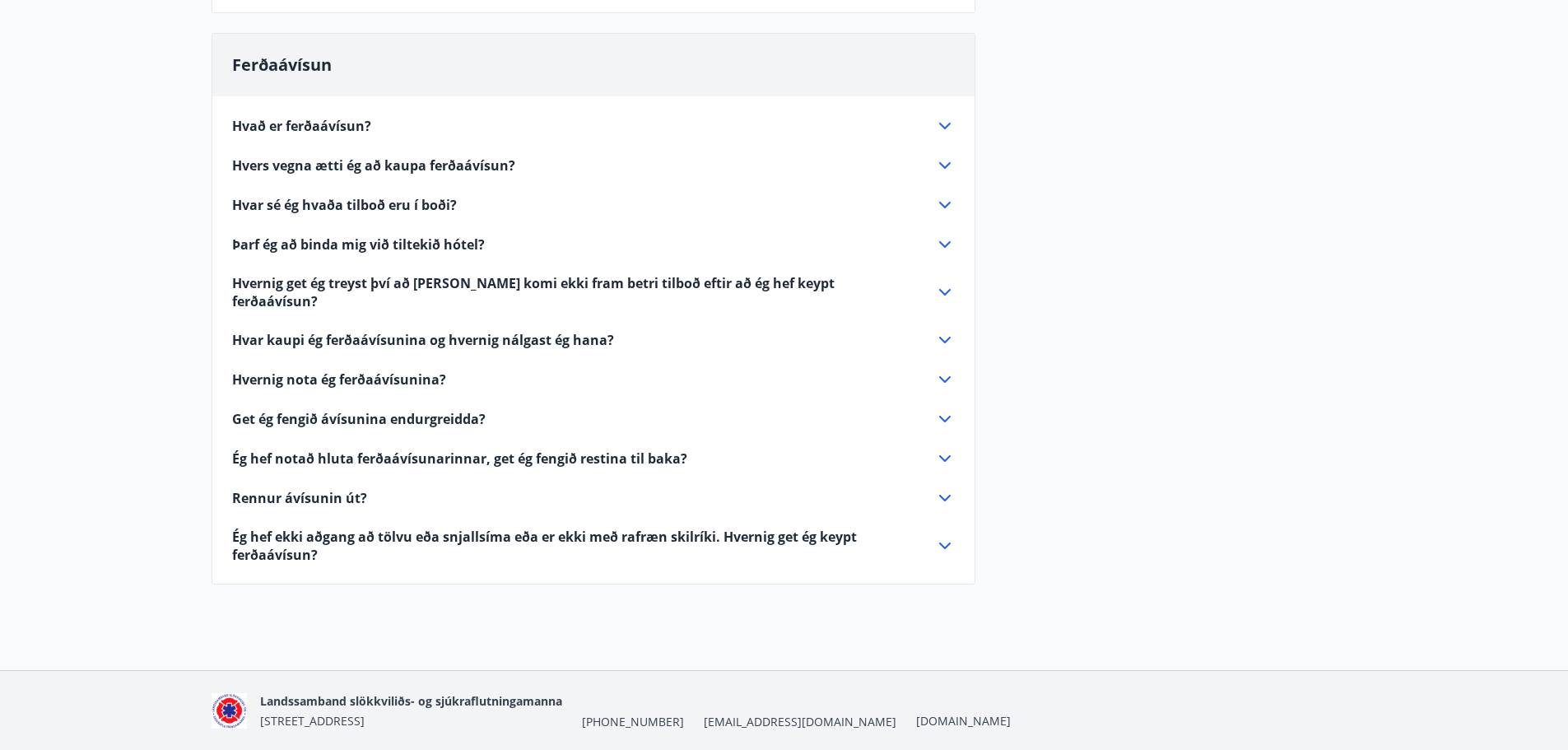
scroll to position [618, 0]
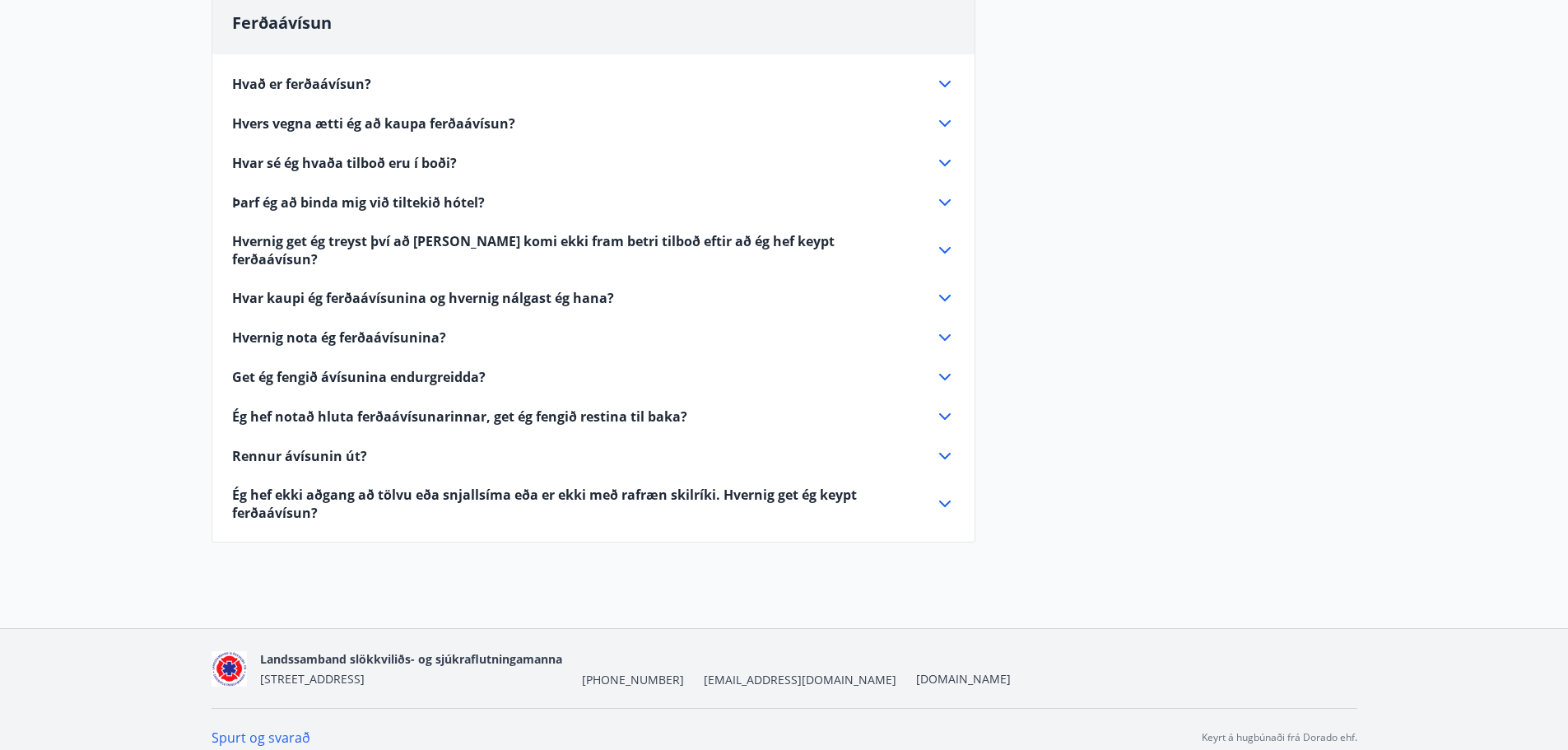
click at [725, 672] on span "[EMAIL_ADDRESS][DOMAIN_NAME]" at bounding box center [799, 680] width 193 height 17
